Goal: Transaction & Acquisition: Purchase product/service

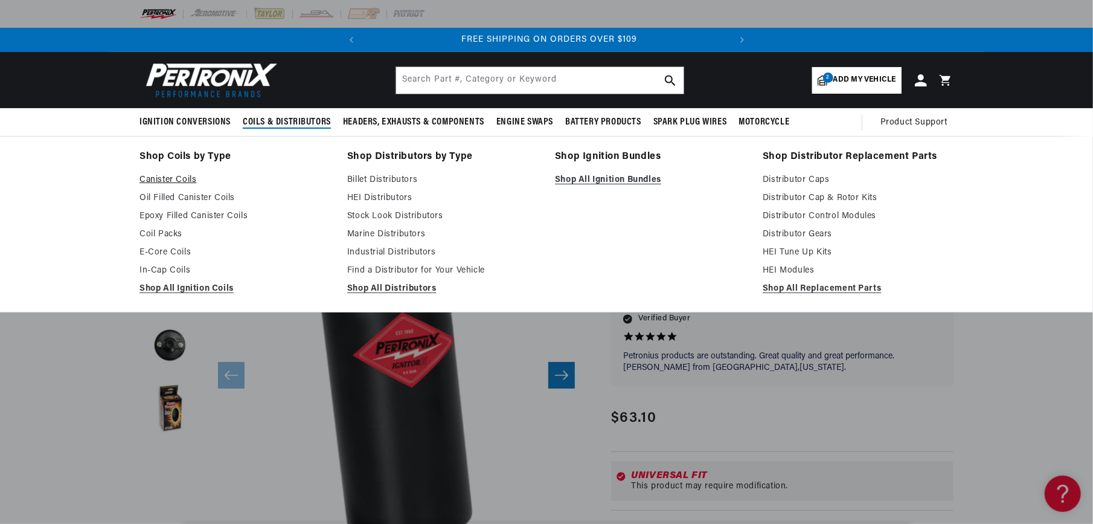
scroll to position [0, 366]
click at [185, 180] on link "Canister Coils" at bounding box center [235, 180] width 191 height 14
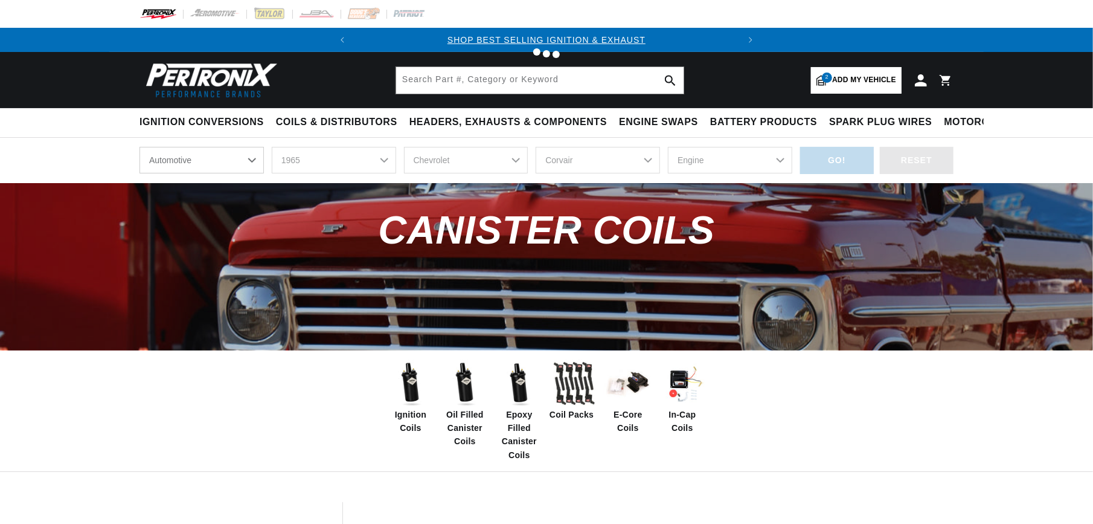
select select "1965"
select select "Chevrolet"
select select "Corvair"
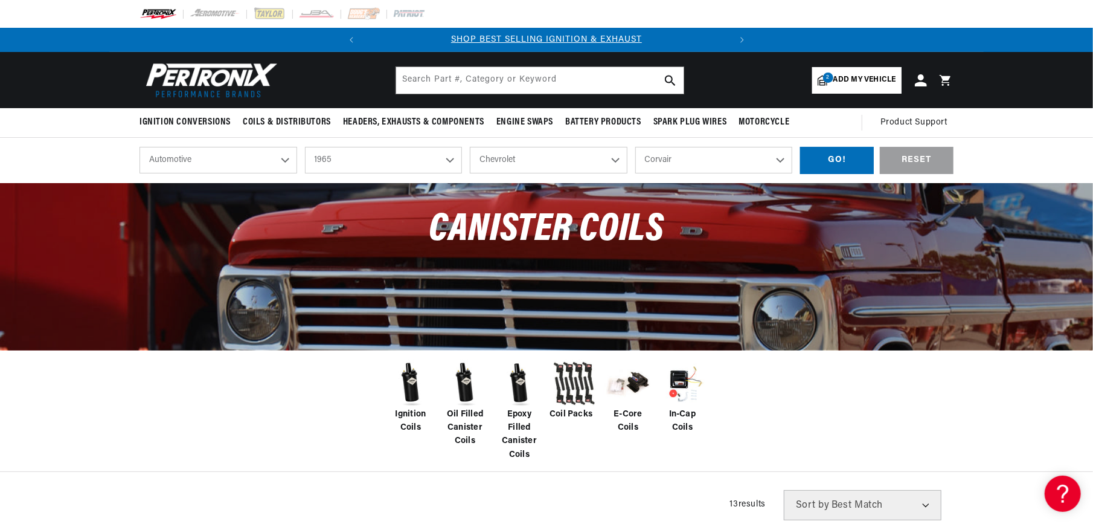
scroll to position [53, 0]
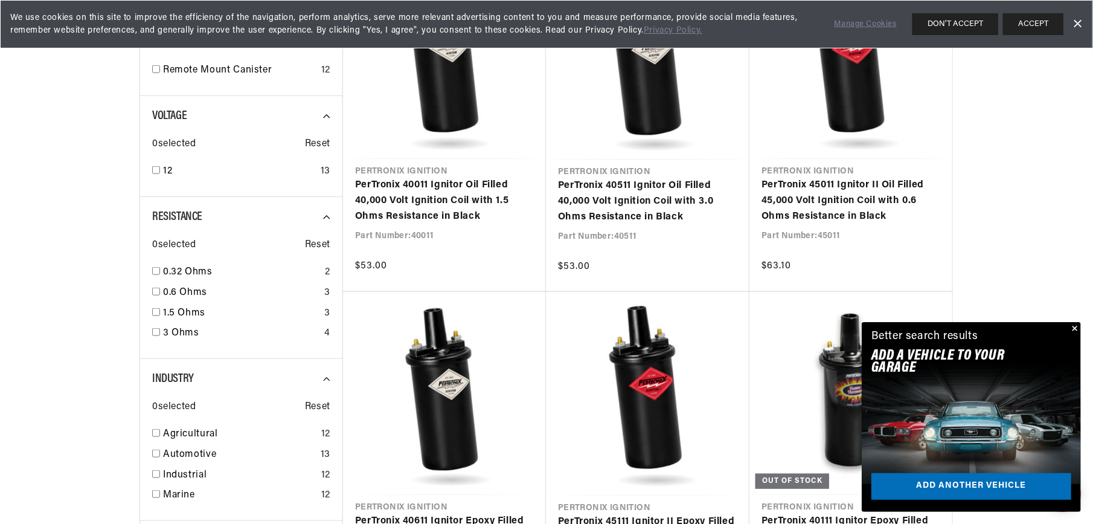
scroll to position [664, 0]
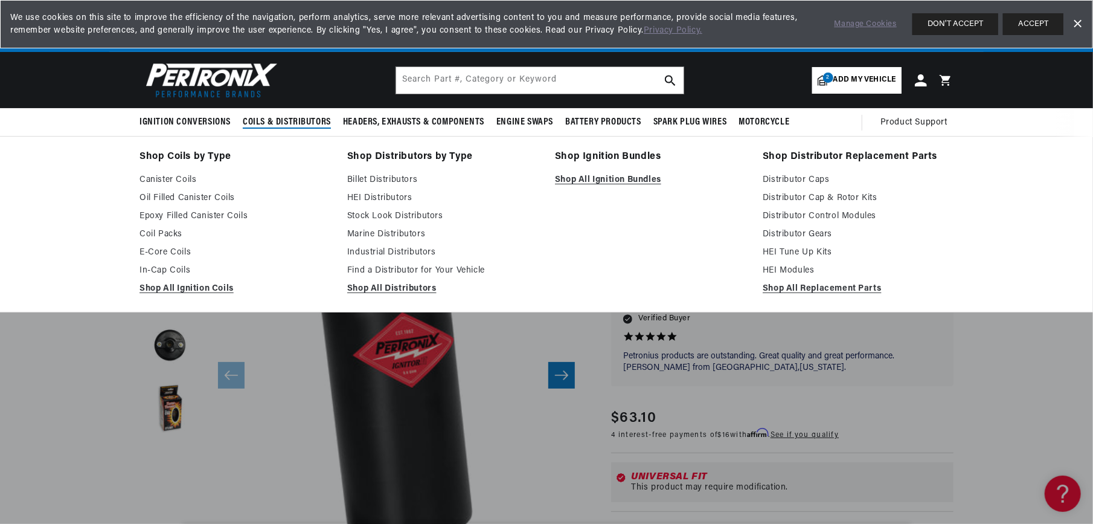
click at [282, 115] on summary "Coils & Distributors" at bounding box center [287, 122] width 100 height 28
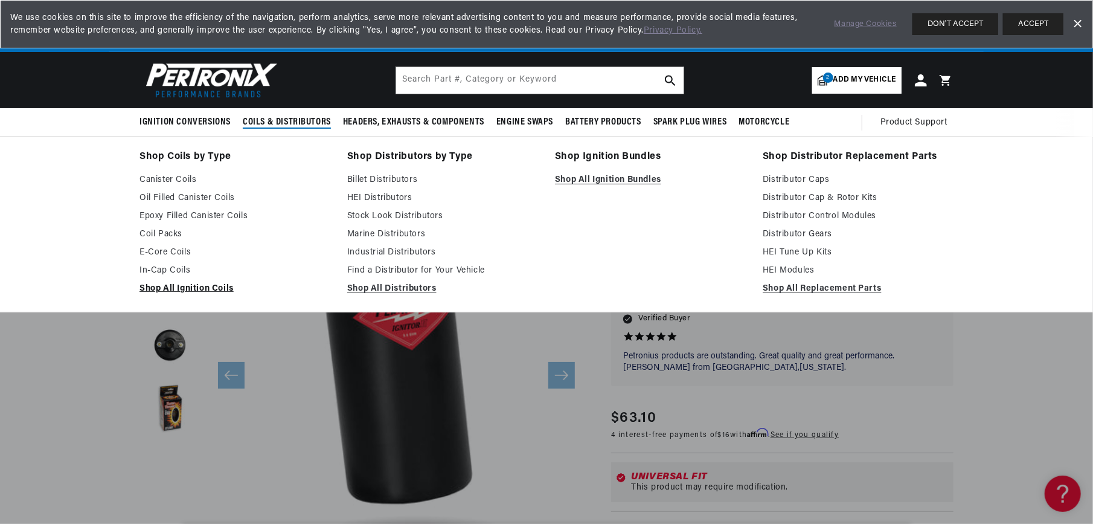
scroll to position [0, 366]
click at [186, 288] on link "Shop All Ignition Coils" at bounding box center [235, 288] width 191 height 14
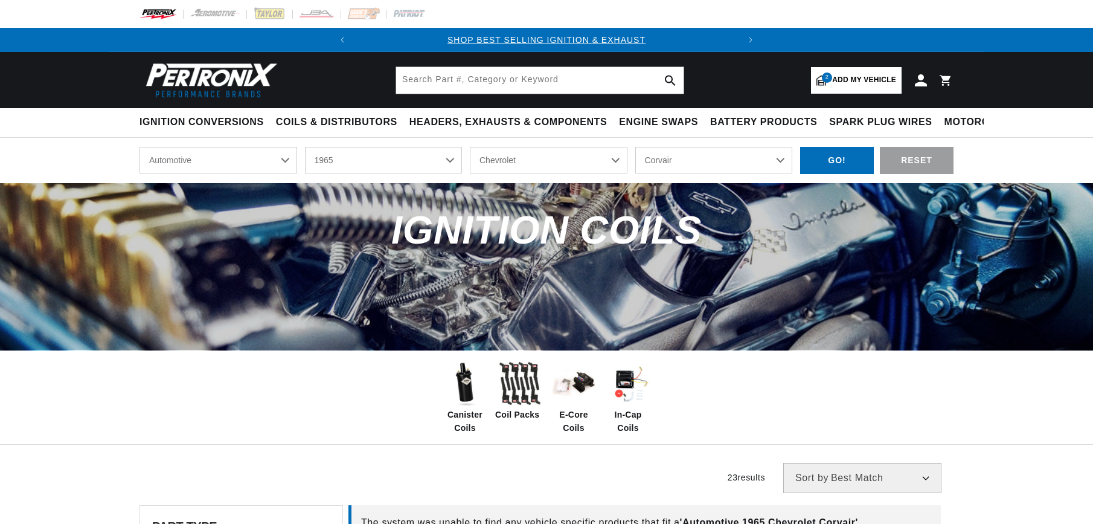
select select "1965"
select select "Chevrolet"
select select "Corvair"
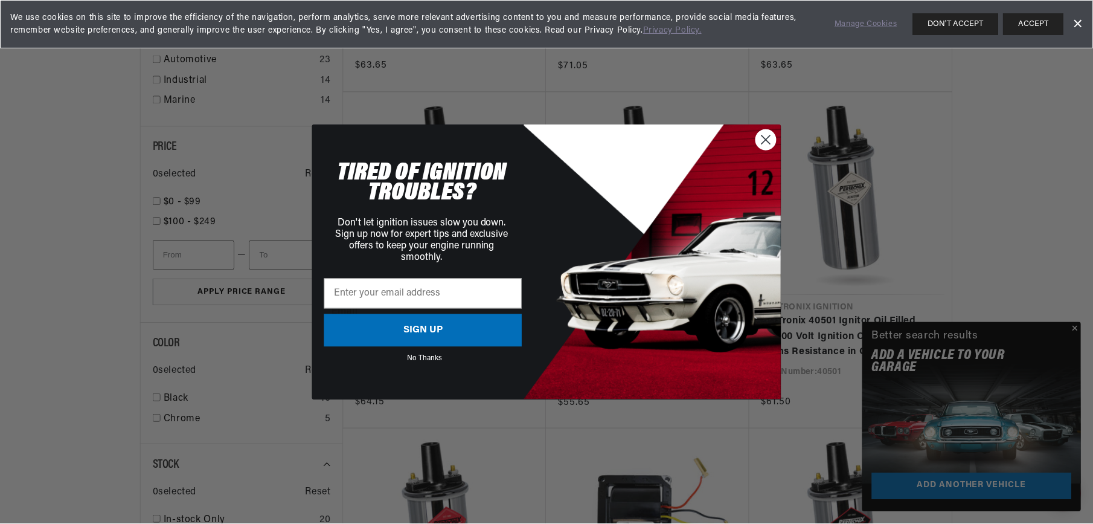
scroll to position [0, 366]
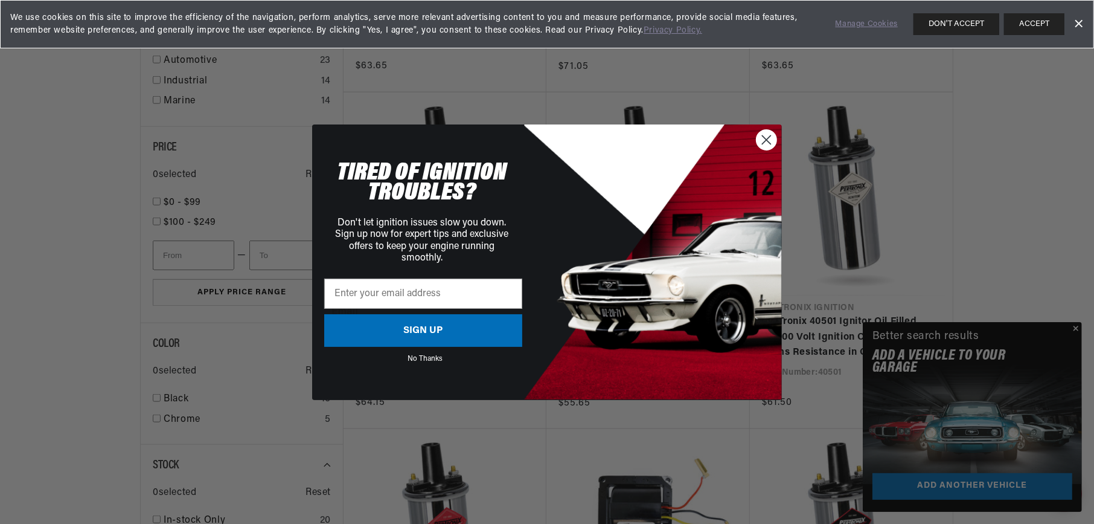
click at [771, 133] on circle "Close dialog" at bounding box center [767, 139] width 20 height 20
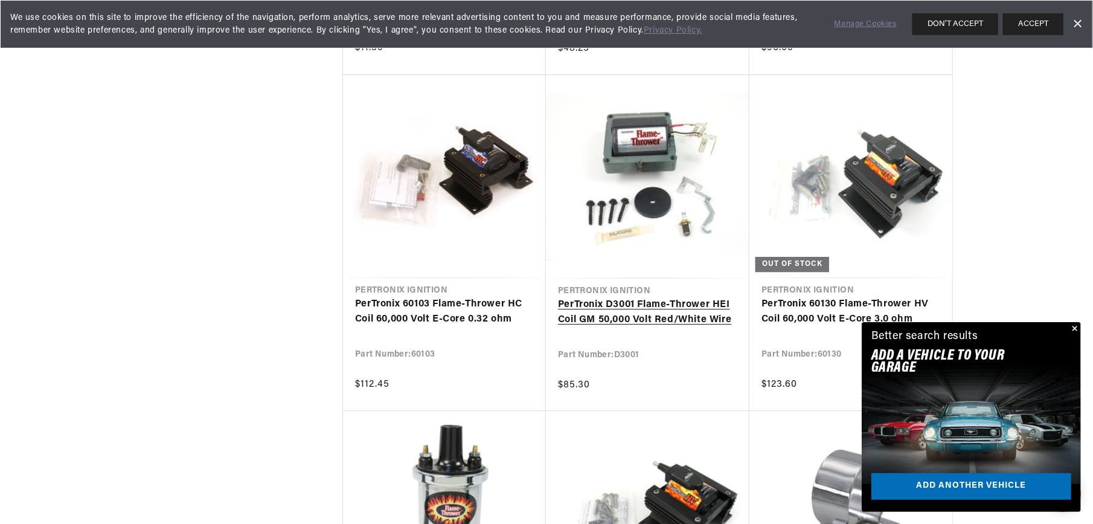
scroll to position [2235, 0]
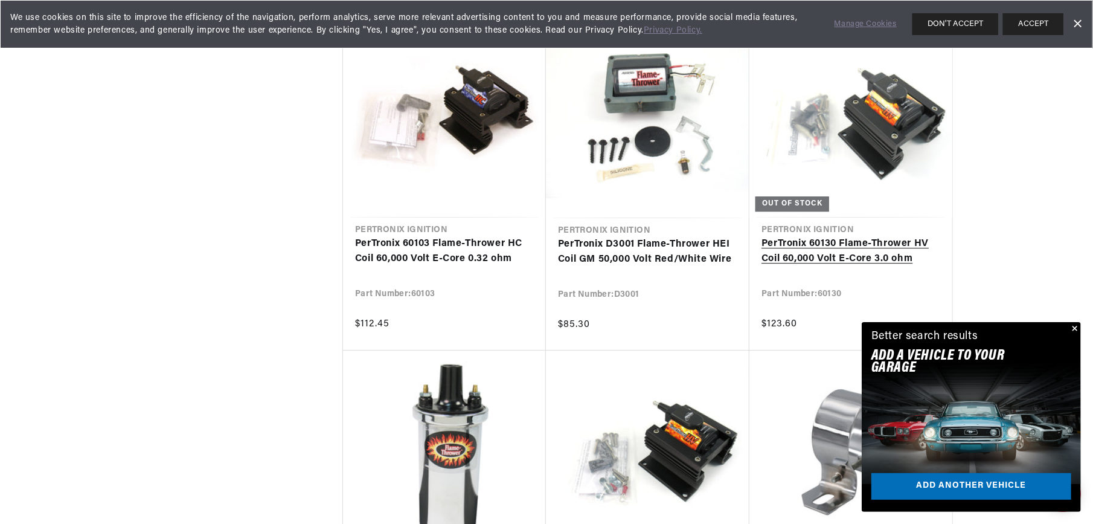
click at [860, 245] on link "PerTronix 60130 Flame-Thrower HV Coil 60,000 Volt E-Core 3.0 ohm" at bounding box center [851, 251] width 179 height 31
